Goal: Information Seeking & Learning: Find contact information

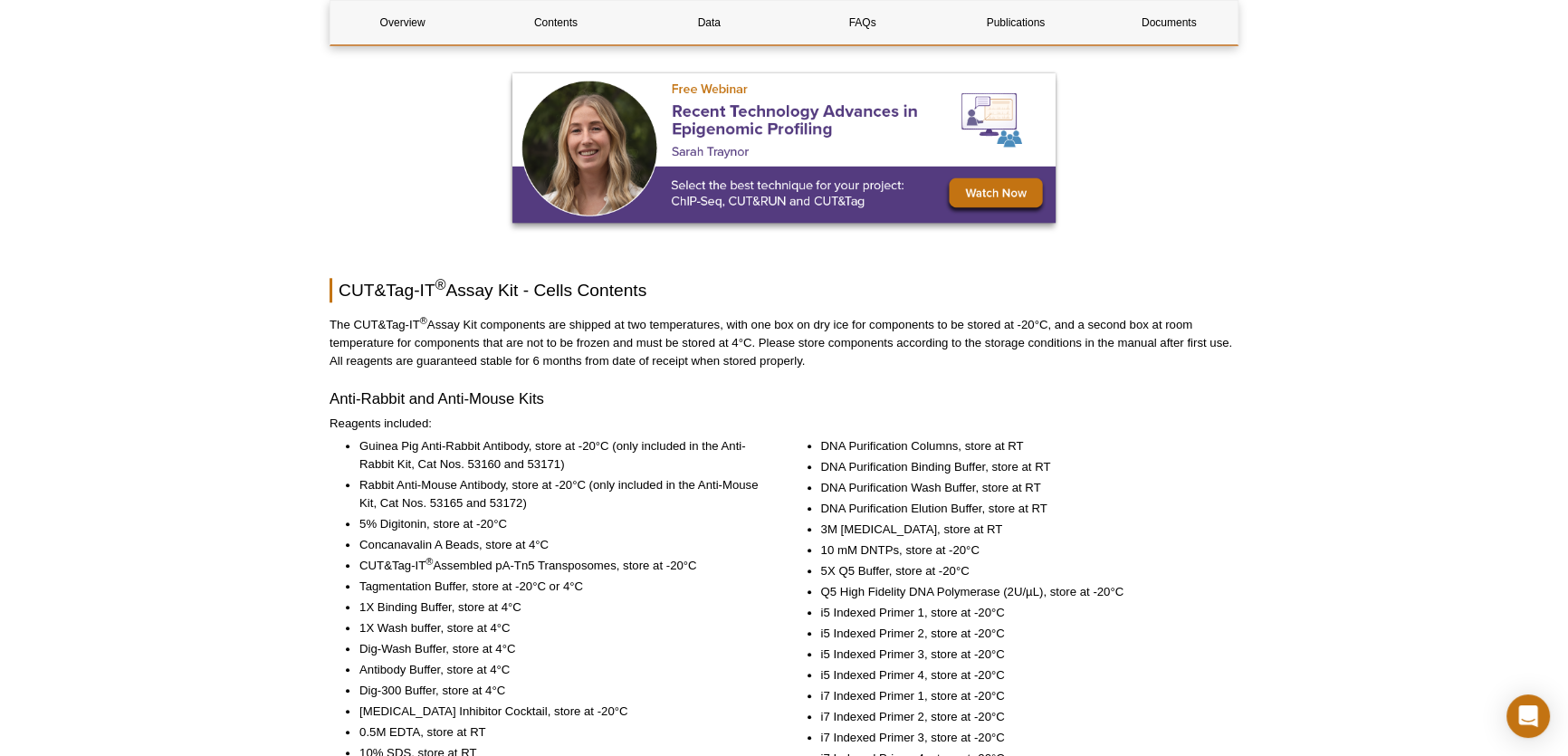
scroll to position [2220, 0]
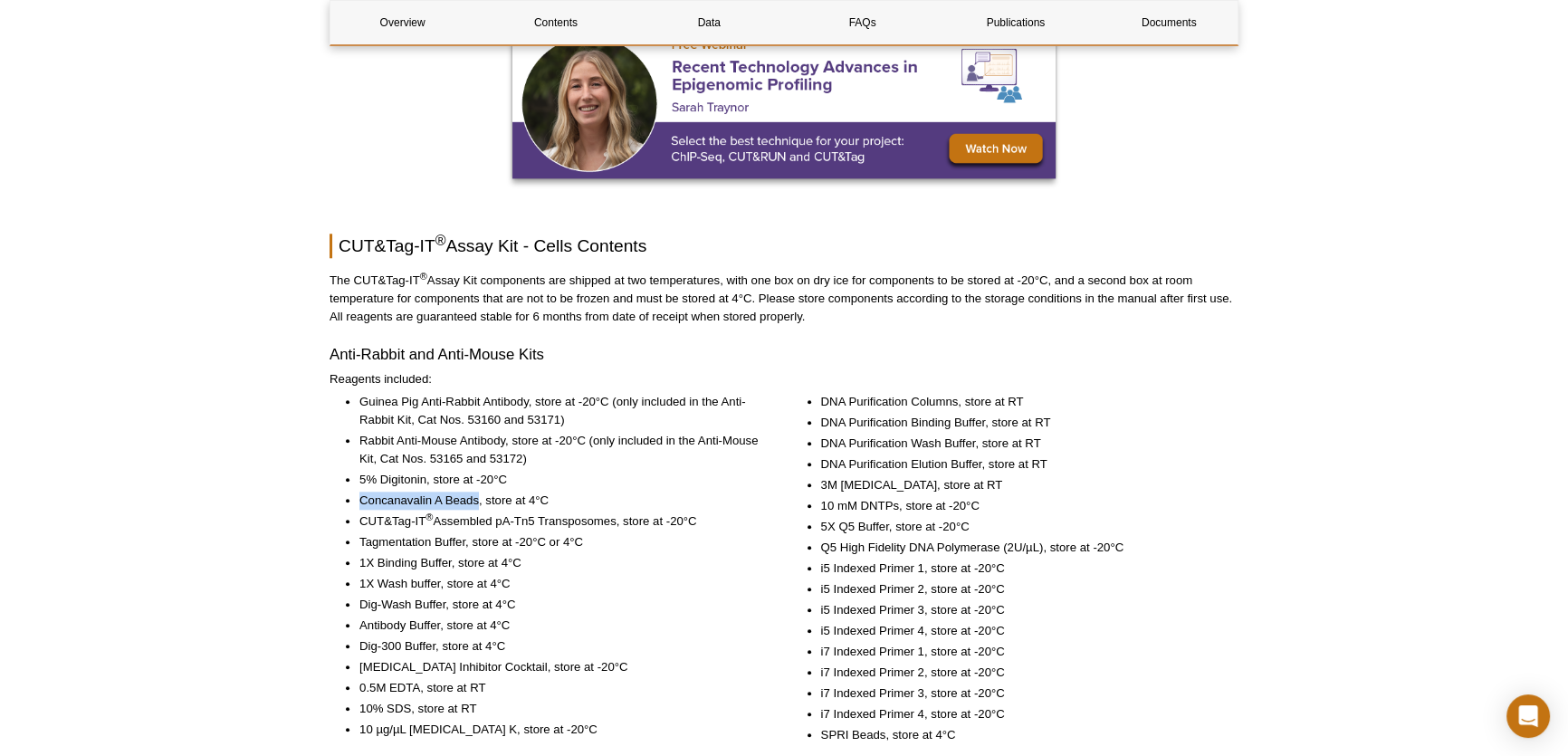
drag, startPoint x: 361, startPoint y: 497, endPoint x: 480, endPoint y: 500, distance: 119.0
click at [480, 500] on li "Concanavalin A Beads, store at 4°C" at bounding box center [559, 499] width 401 height 18
copy li "Concanavalin A Beads"
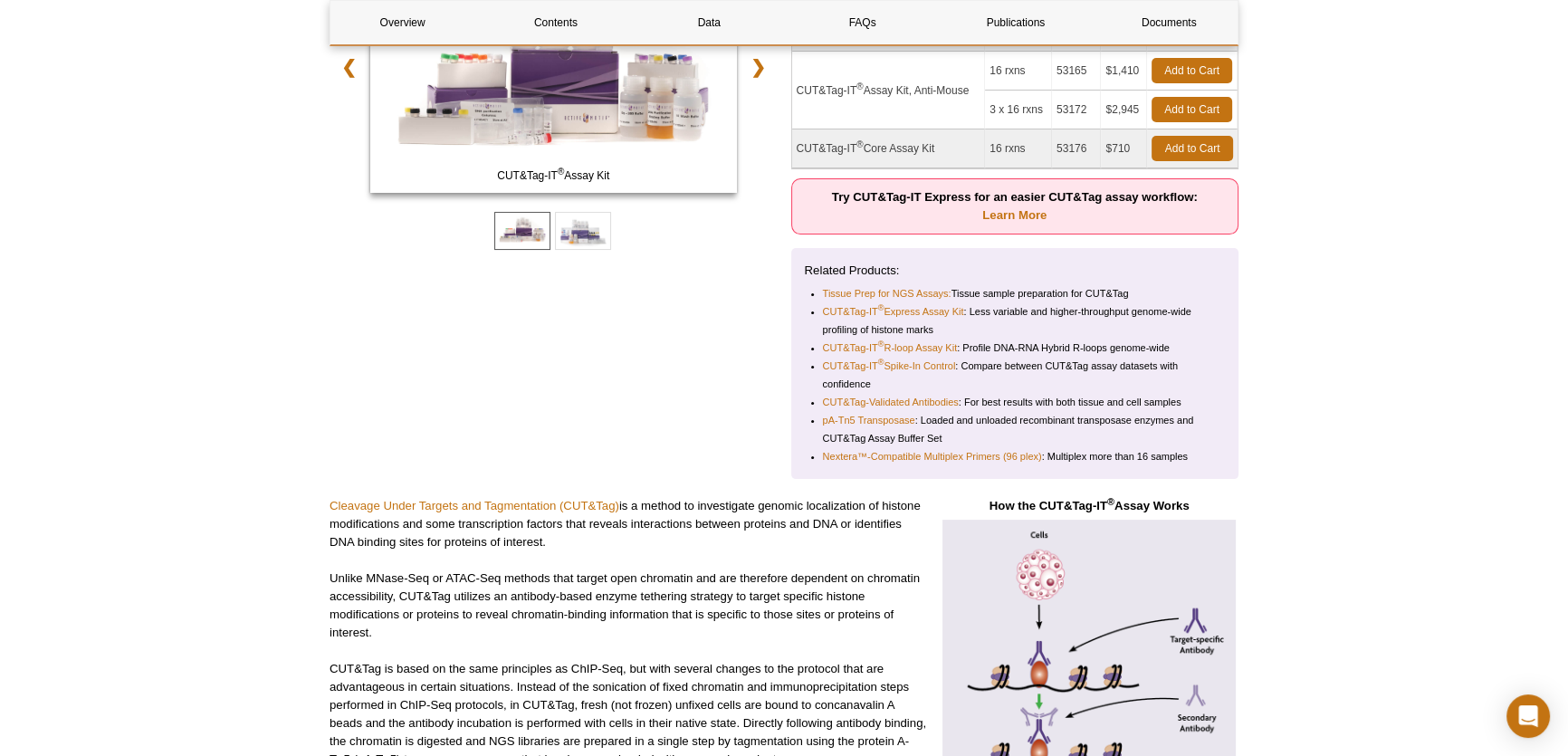
scroll to position [0, 0]
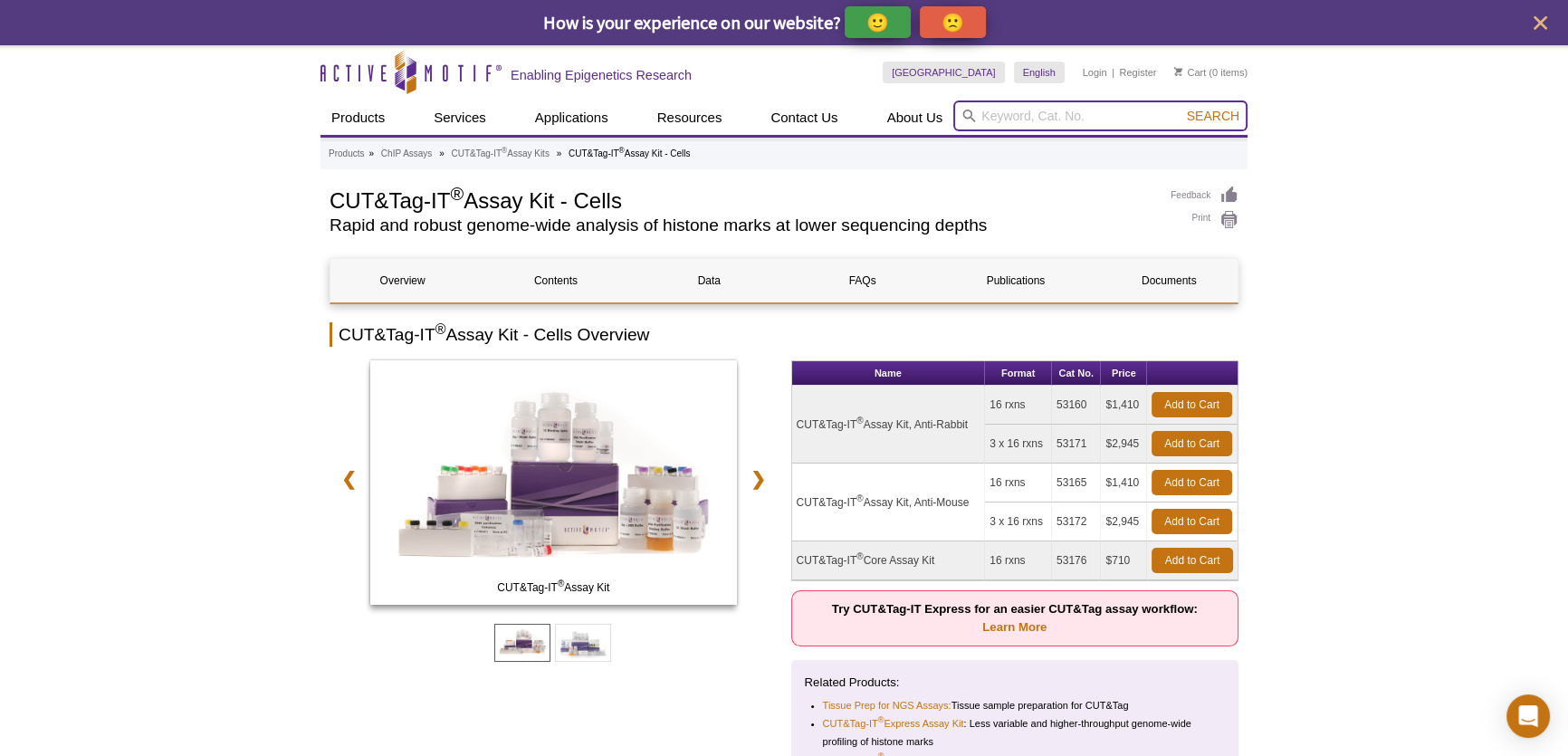
click at [1063, 117] on input "search" at bounding box center [1100, 116] width 294 height 31
paste input "Concanavalin A Beads"
type input "Concanavalin A Beads"
click at [1181, 107] on button "Search" at bounding box center [1213, 115] width 64 height 16
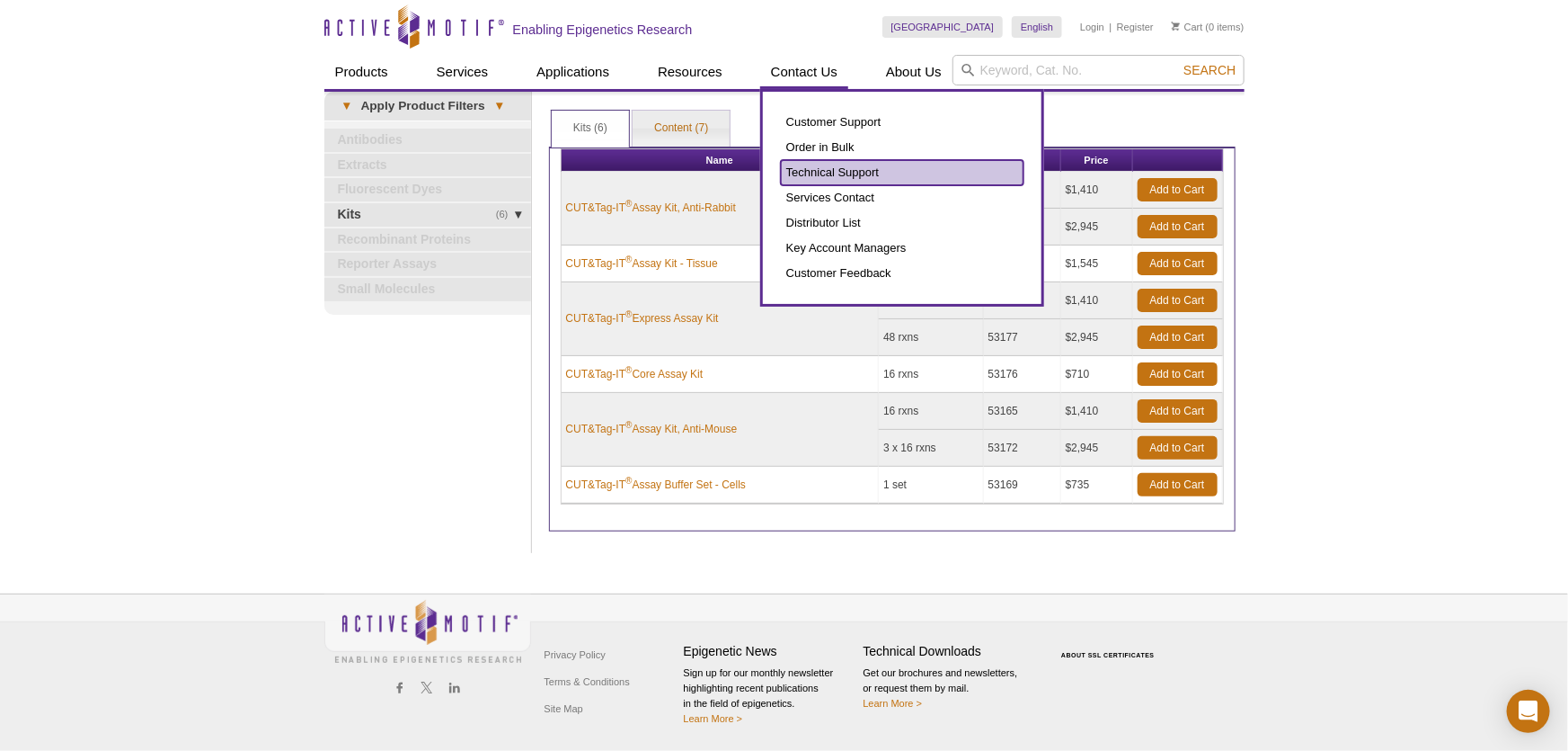
click at [828, 171] on link "Technical Support" at bounding box center [902, 172] width 243 height 25
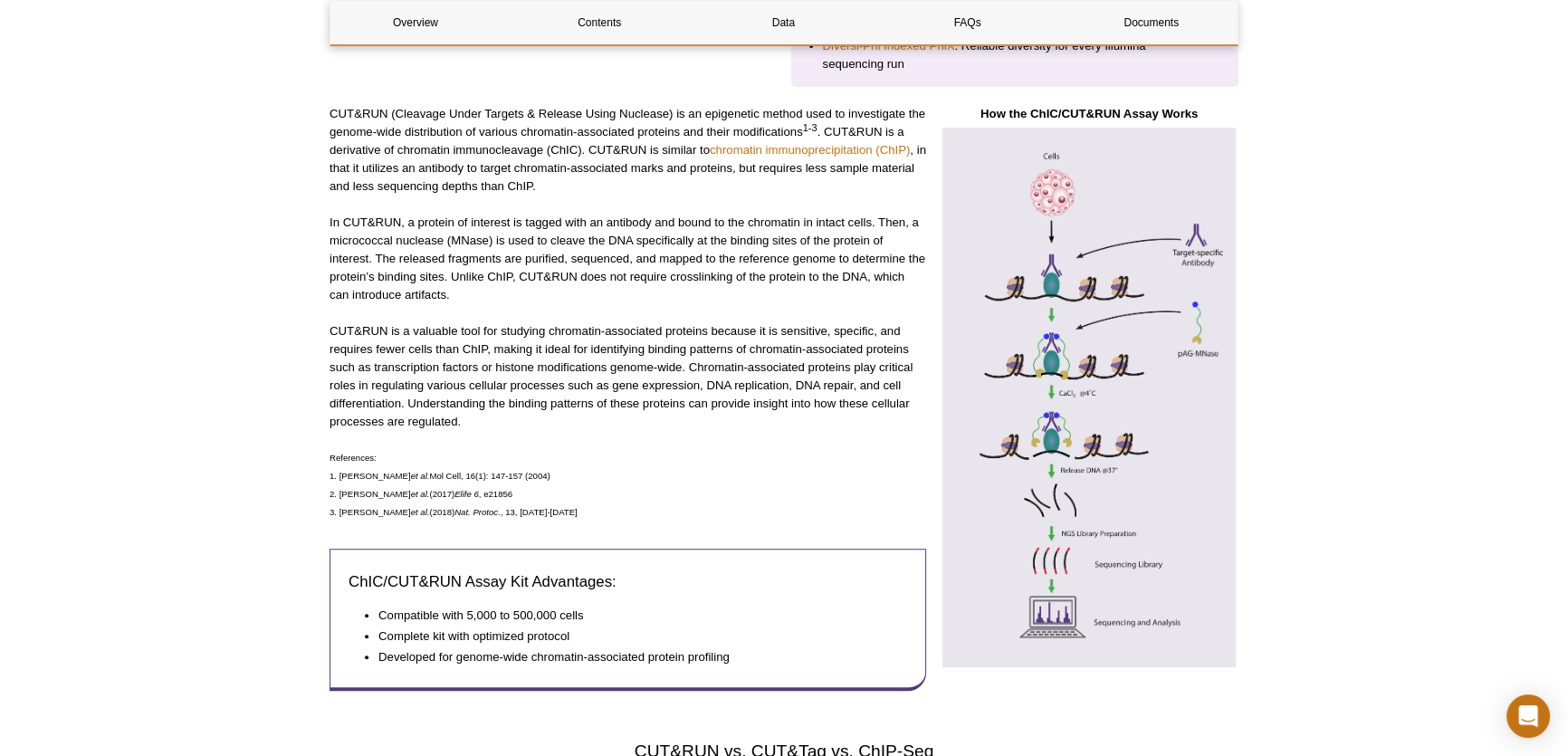
scroll to position [127, 0]
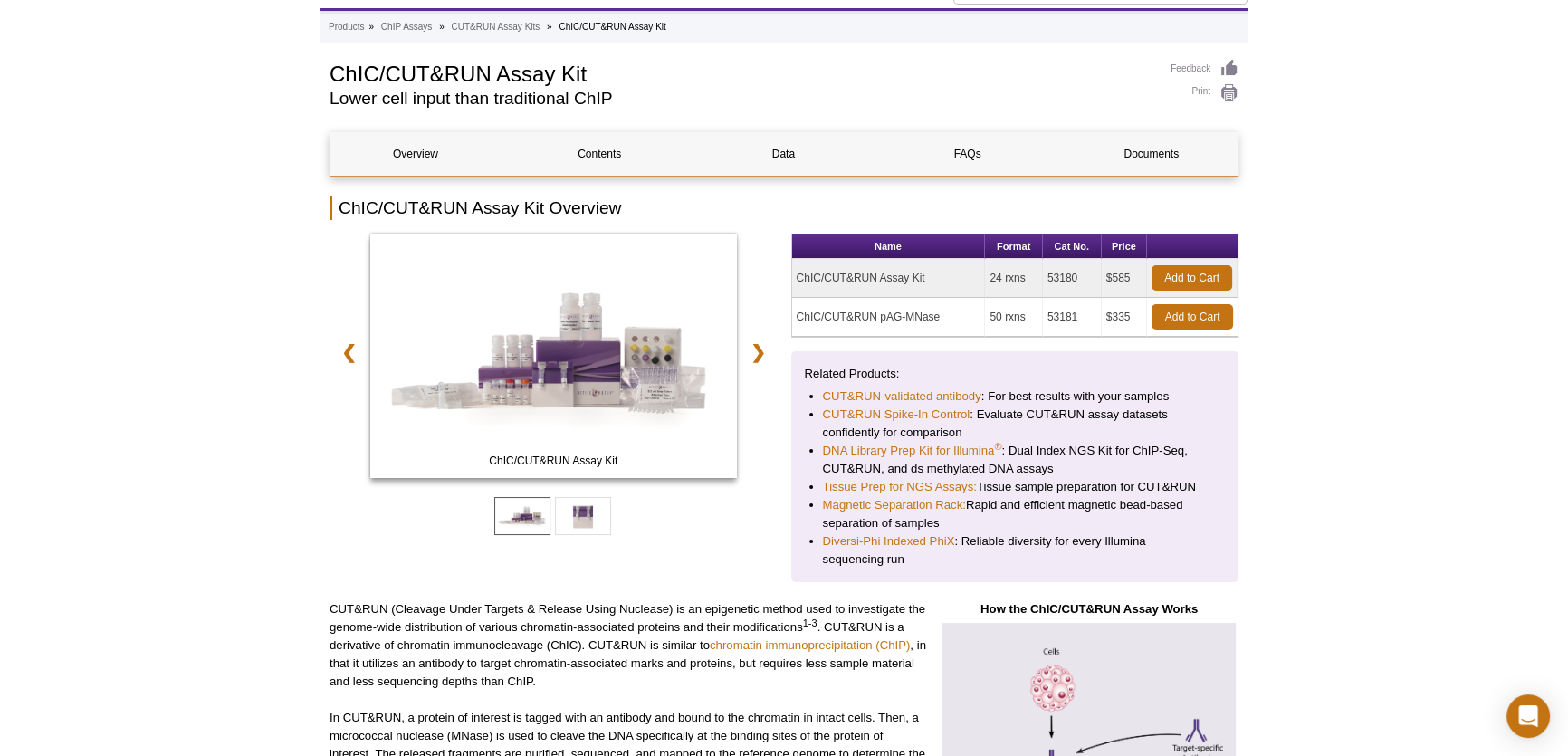
click at [984, 347] on div "Name Format Cat No. Price ChIC/CUT&RUN Assay Kit 24 rxns 53180 $585 Add to Cart…" at bounding box center [1015, 407] width 448 height 348
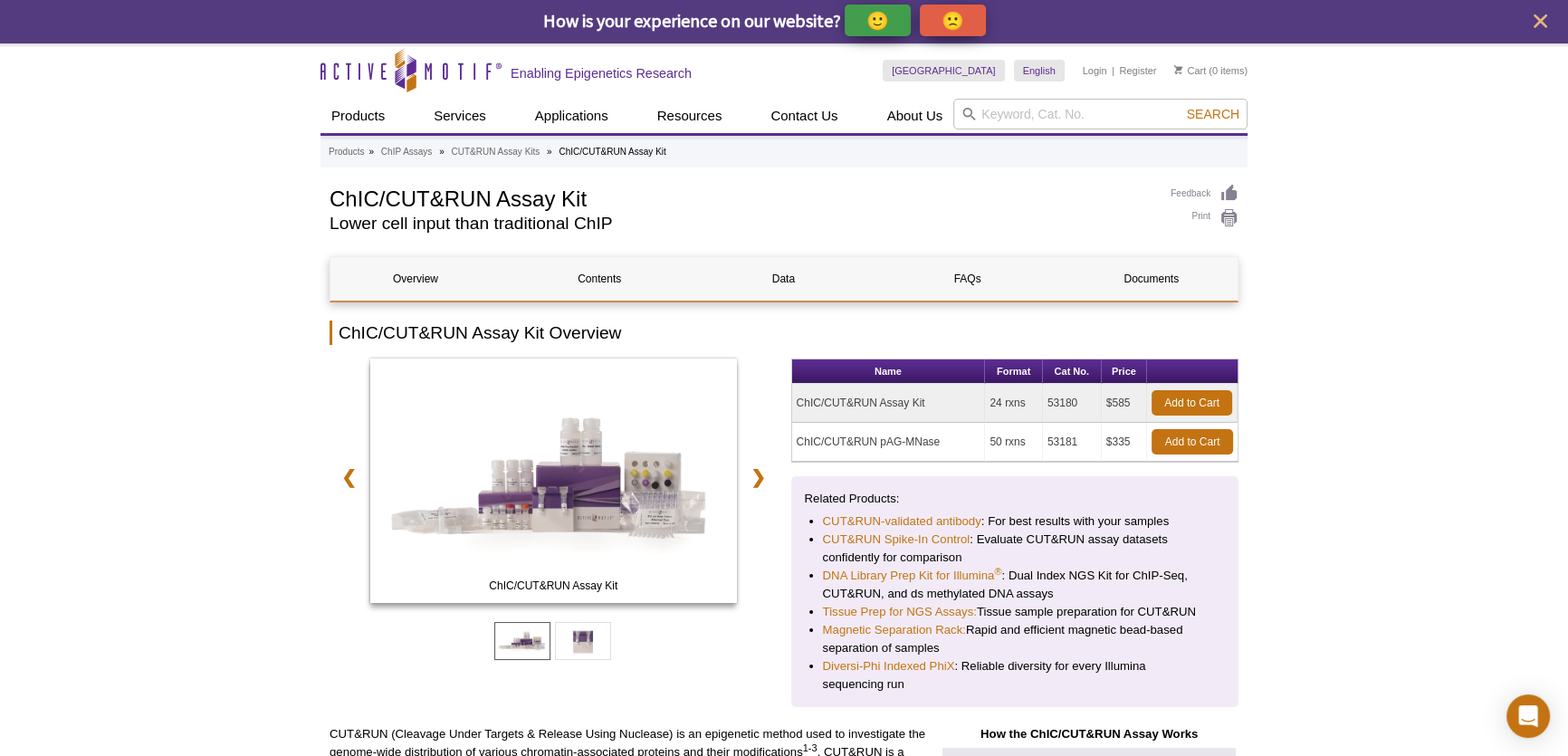
scroll to position [0, 0]
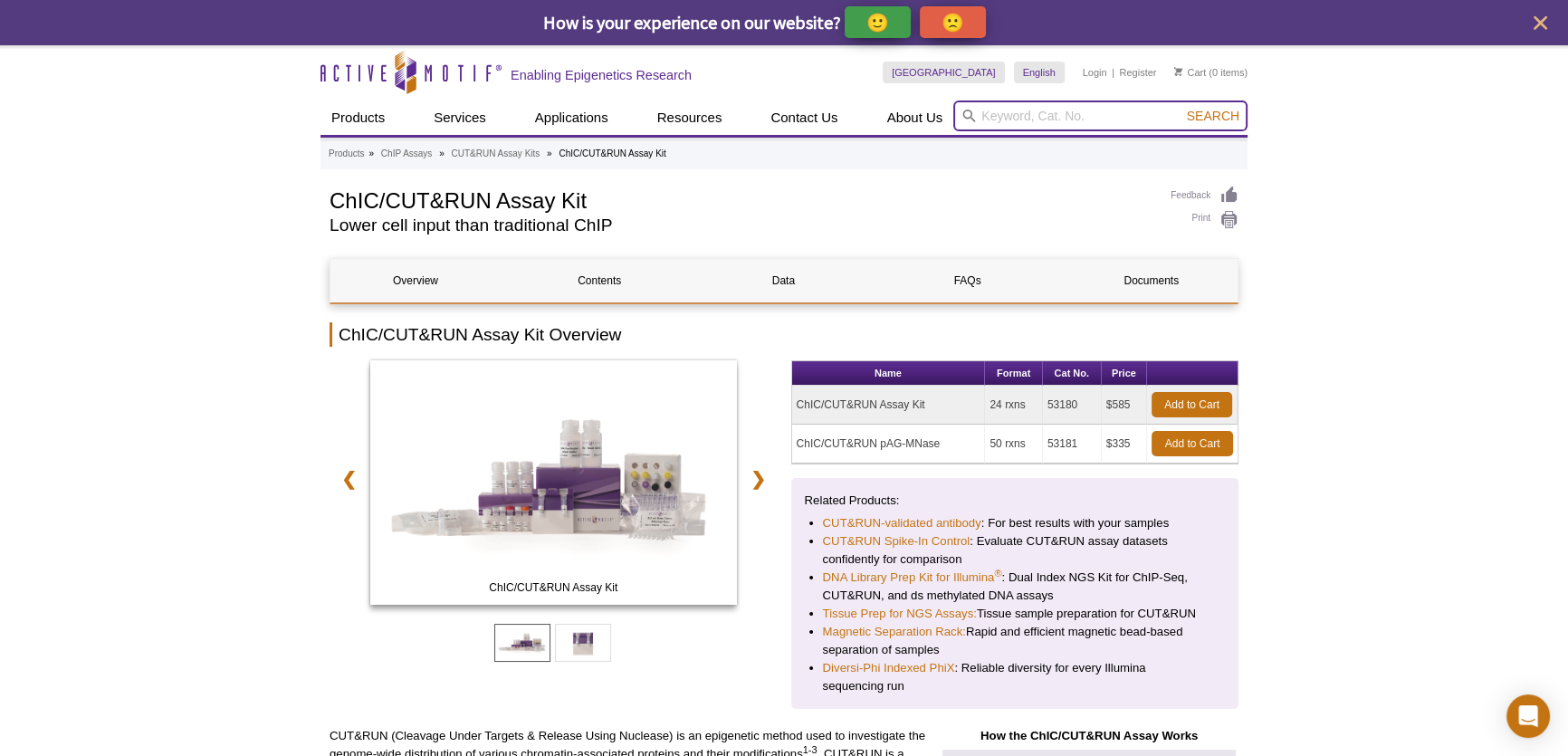
click at [1024, 118] on input "search" at bounding box center [1100, 116] width 294 height 31
